Goal: Task Accomplishment & Management: Complete application form

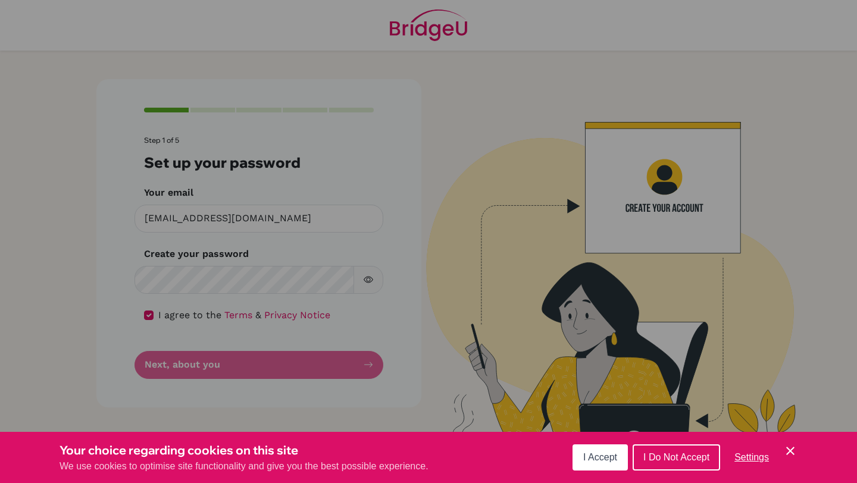
click button "Cookie Control Close Icon" at bounding box center [790, 451] width 14 height 14
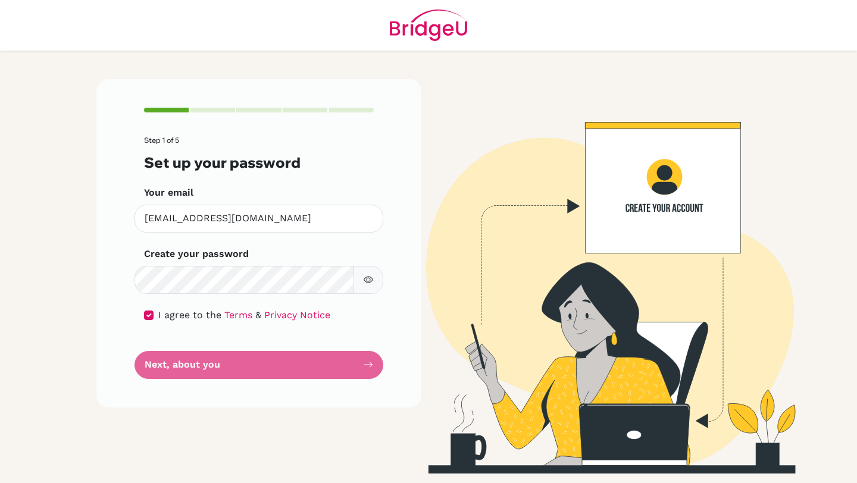
click at [311, 368] on form "Step 1 of 5 Set up your password Your email [EMAIL_ADDRESS][DOMAIN_NAME] Invali…" at bounding box center [259, 257] width 230 height 242
click at [275, 343] on form "Step 1 of 5 Set up your password Your email [EMAIL_ADDRESS][DOMAIN_NAME] Invali…" at bounding box center [259, 257] width 230 height 242
click at [281, 352] on form "Step 1 of 5 Set up your password Your email [EMAIL_ADDRESS][DOMAIN_NAME] Invali…" at bounding box center [259, 257] width 230 height 242
click at [297, 375] on form "Step 1 of 5 Set up your password Your email [EMAIL_ADDRESS][DOMAIN_NAME] Invali…" at bounding box center [259, 257] width 230 height 242
click at [299, 375] on form "Step 1 of 5 Set up your password Your email [EMAIL_ADDRESS][DOMAIN_NAME] Invali…" at bounding box center [259, 257] width 230 height 242
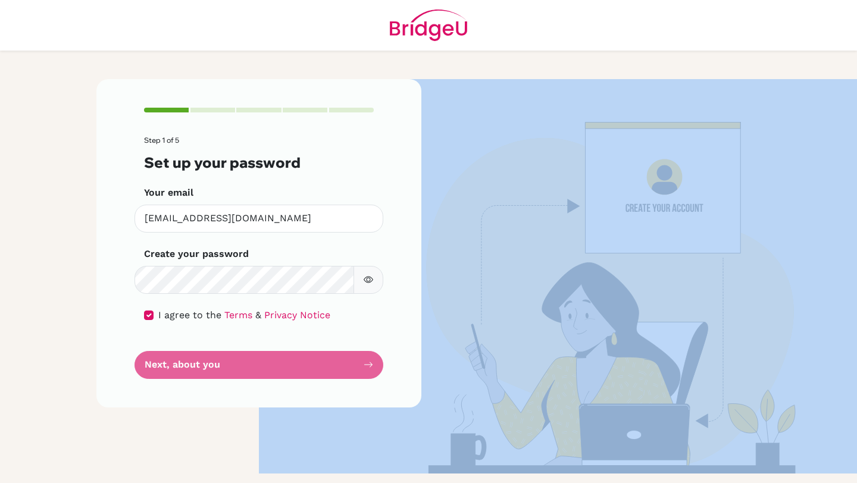
click at [299, 375] on form "Step 1 of 5 Set up your password Your email [EMAIL_ADDRESS][DOMAIN_NAME] Invali…" at bounding box center [259, 257] width 230 height 242
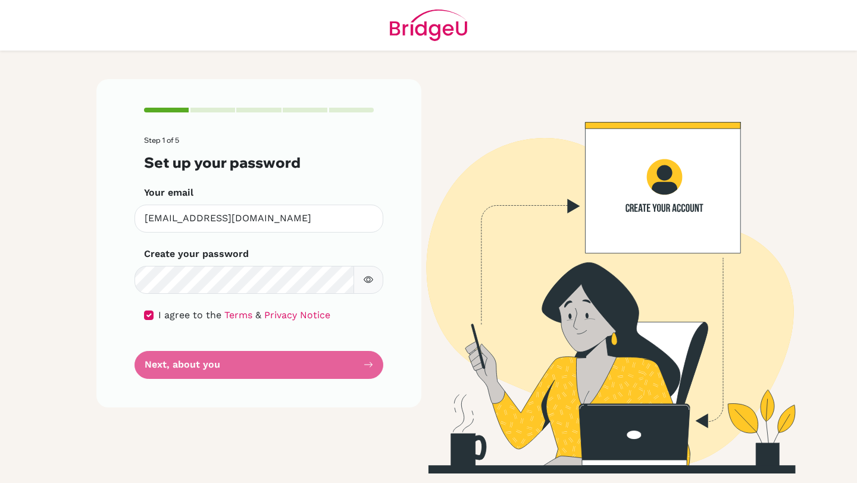
click at [309, 364] on form "Step 1 of 5 Set up your password Your email [EMAIL_ADDRESS][DOMAIN_NAME] Invali…" at bounding box center [259, 257] width 230 height 242
click at [660, 174] on img at bounding box center [598, 276] width 678 height 394
click at [0, 287] on main "Step 1 of 5 Set up your password Your email [EMAIL_ADDRESS][DOMAIN_NAME] Invali…" at bounding box center [428, 241] width 857 height 483
click at [83, 275] on main "Step 1 of 5 Set up your password Your email [EMAIL_ADDRESS][DOMAIN_NAME] Invali…" at bounding box center [428, 241] width 857 height 483
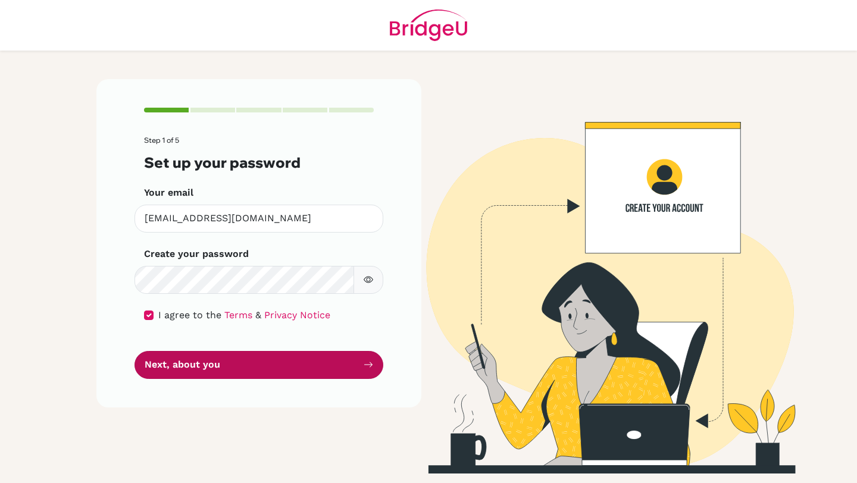
click at [252, 353] on button "Next, about you" at bounding box center [258, 365] width 249 height 28
click at [363, 361] on icon "submit" at bounding box center [368, 365] width 10 height 10
click at [362, 360] on button "Next, about you" at bounding box center [258, 365] width 249 height 28
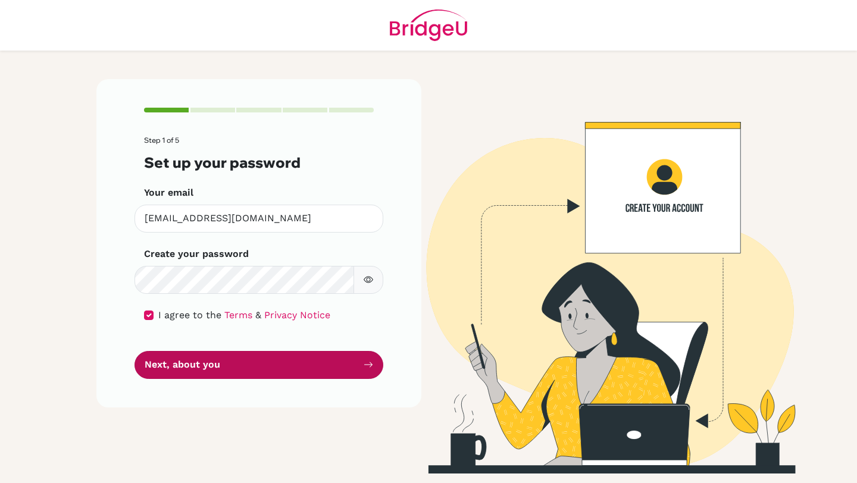
click at [362, 360] on button "Next, about you" at bounding box center [258, 365] width 249 height 28
click at [365, 358] on button "Next, about you" at bounding box center [258, 365] width 249 height 28
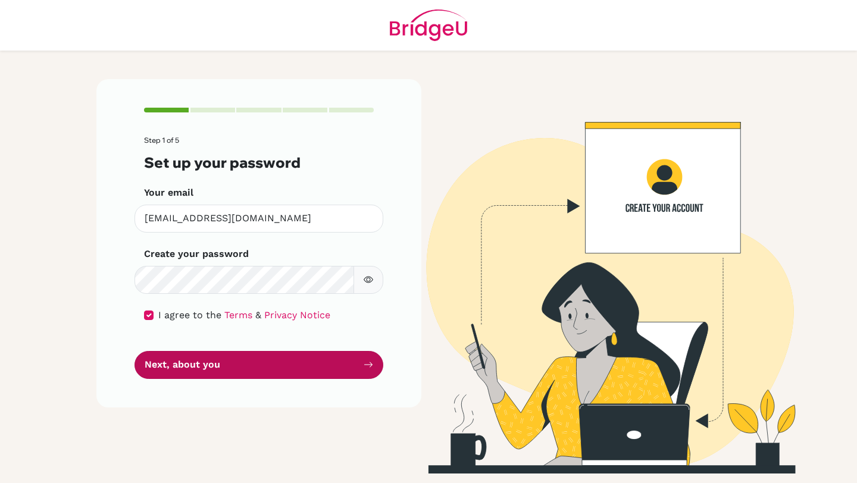
click at [365, 358] on button "Next, about you" at bounding box center [258, 365] width 249 height 28
click at [366, 358] on button "Next, about you" at bounding box center [258, 365] width 249 height 28
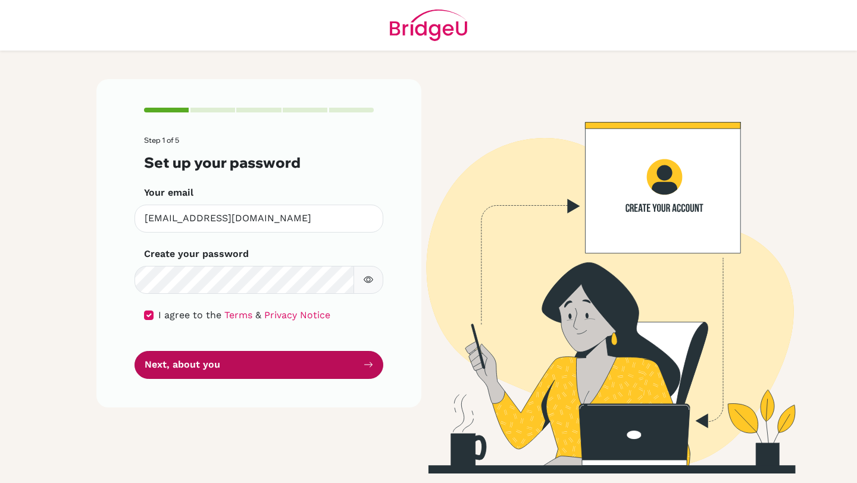
click at [366, 358] on button "Next, about you" at bounding box center [258, 365] width 249 height 28
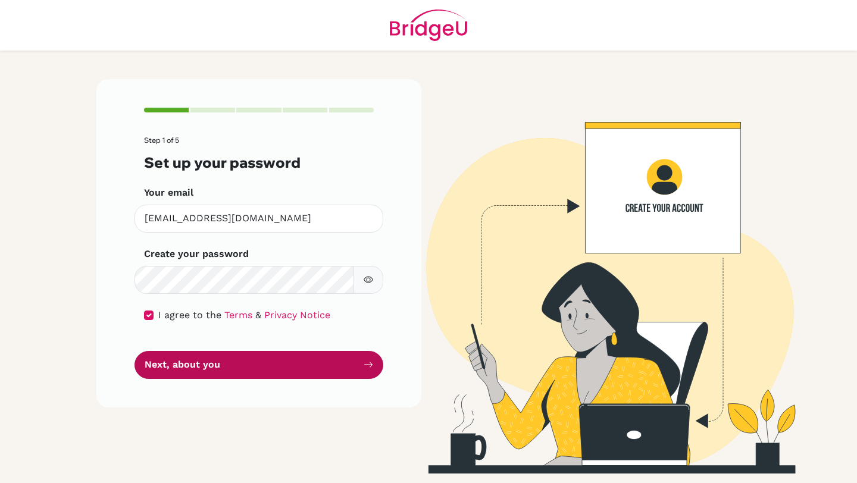
click at [366, 358] on button "Next, about you" at bounding box center [258, 365] width 249 height 28
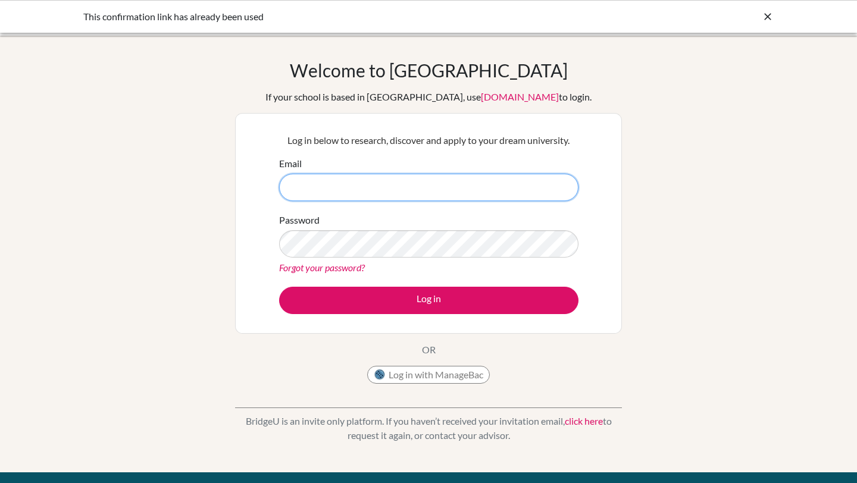
click at [422, 189] on input "Email" at bounding box center [428, 187] width 299 height 27
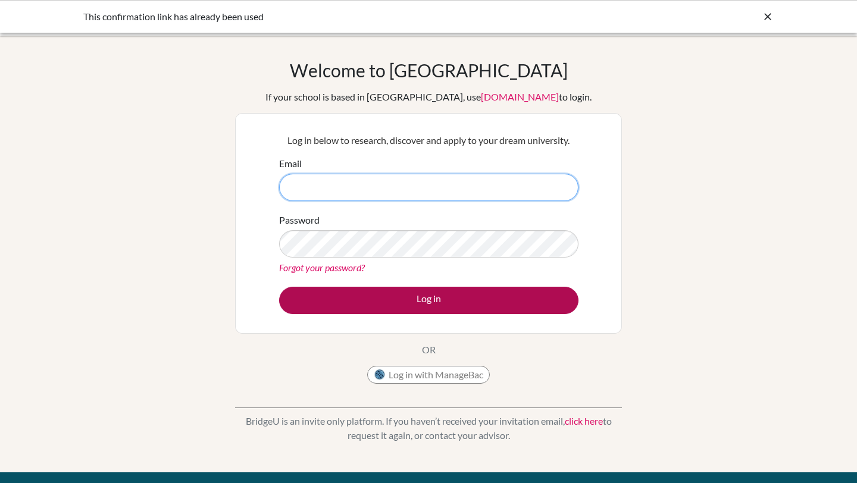
type input "[EMAIL_ADDRESS][DOMAIN_NAME]"
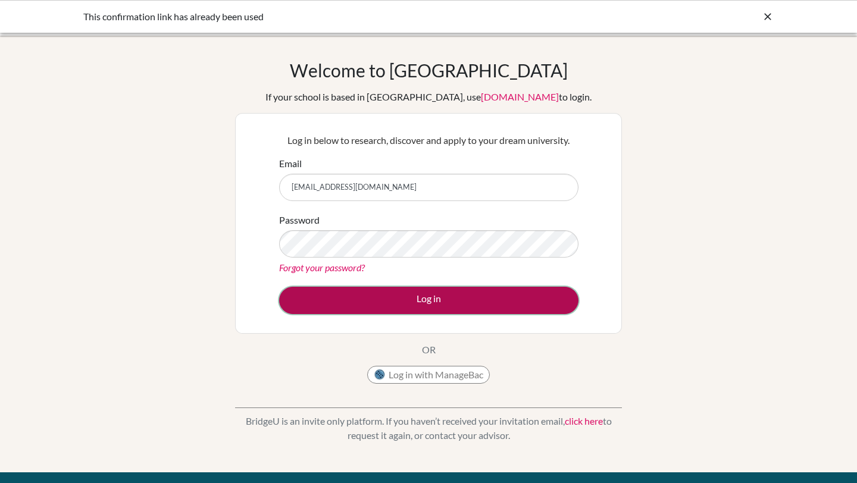
click at [392, 290] on button "Log in" at bounding box center [428, 300] width 299 height 27
click at [366, 298] on button "Log in" at bounding box center [428, 300] width 299 height 27
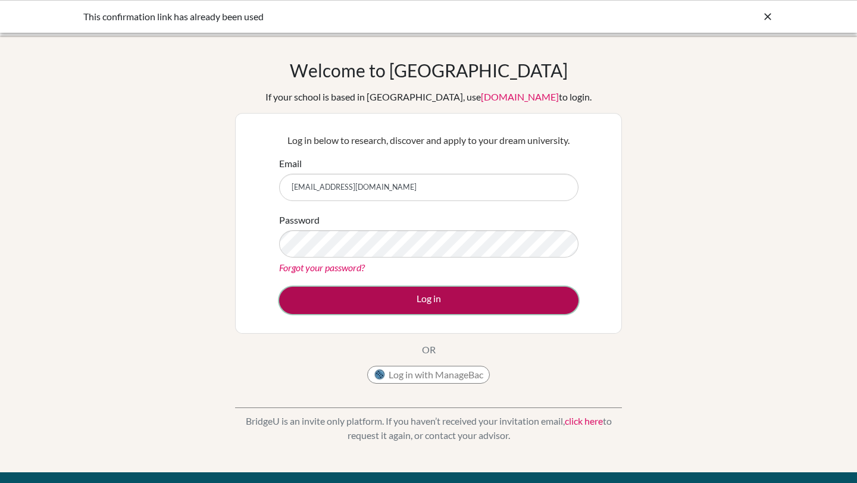
click at [366, 298] on button "Log in" at bounding box center [428, 300] width 299 height 27
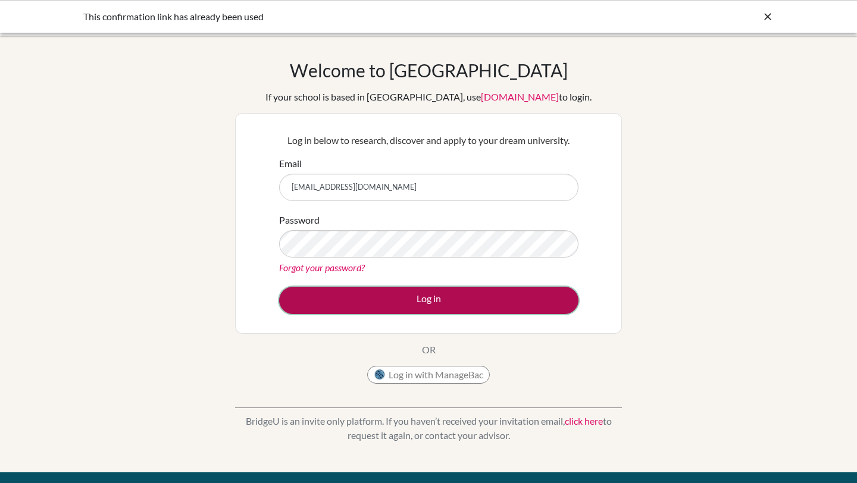
click at [366, 298] on button "Log in" at bounding box center [428, 300] width 299 height 27
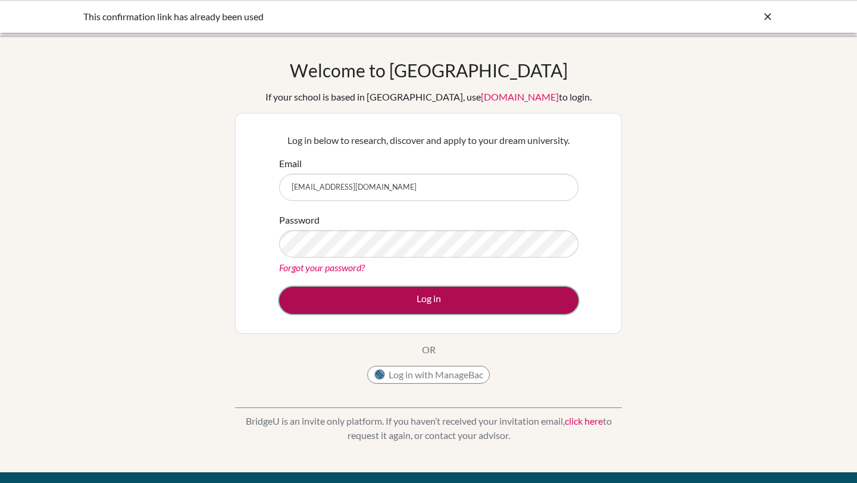
click at [366, 298] on button "Log in" at bounding box center [428, 300] width 299 height 27
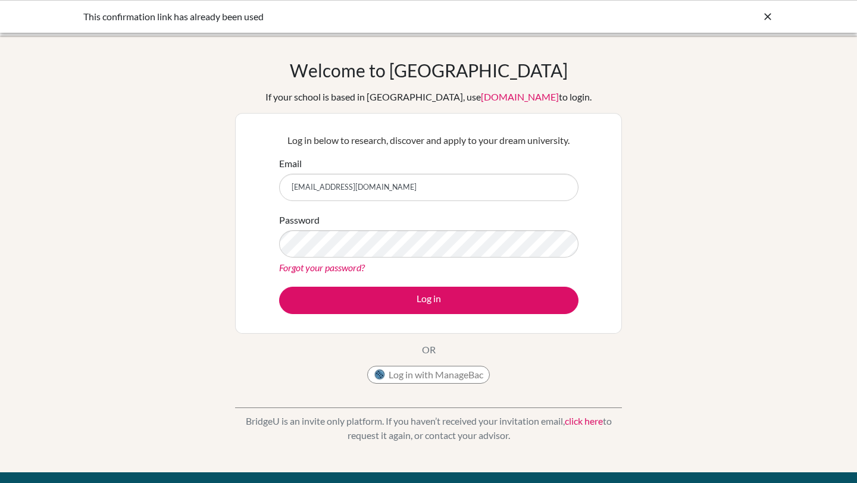
click at [365, 322] on div "Log in below to research, discover and apply to your dream university. Email pm…" at bounding box center [428, 223] width 387 height 221
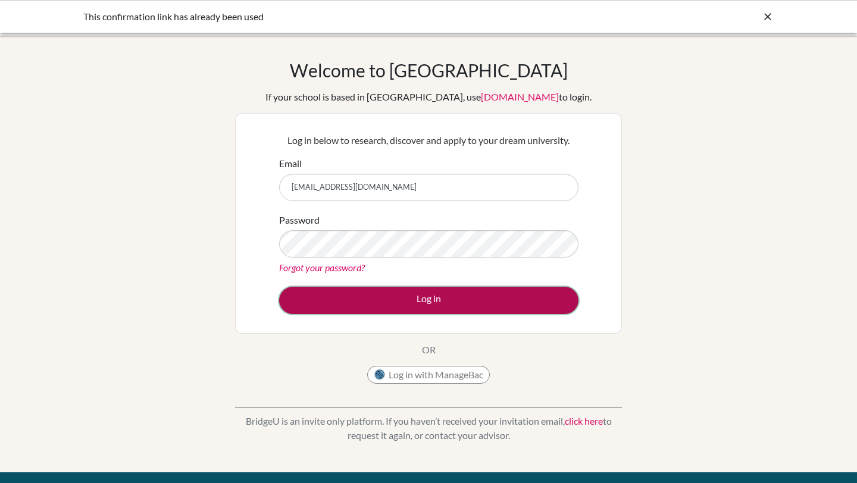
click at [365, 309] on button "Log in" at bounding box center [428, 300] width 299 height 27
